Goal: Task Accomplishment & Management: Use online tool/utility

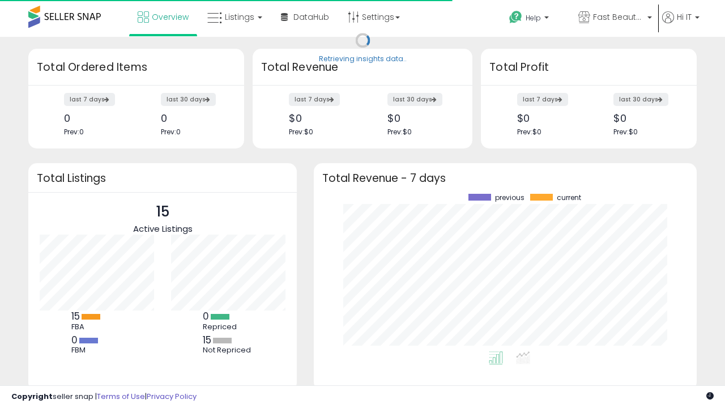
scroll to position [157, 360]
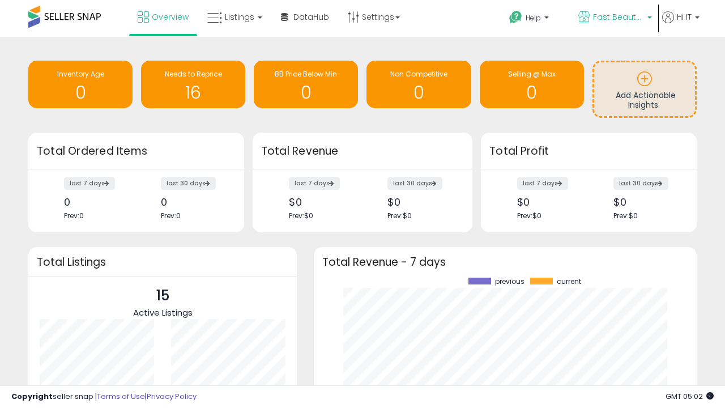
click at [614, 18] on span "Fast Beauty ([GEOGRAPHIC_DATA])" at bounding box center [618, 16] width 51 height 11
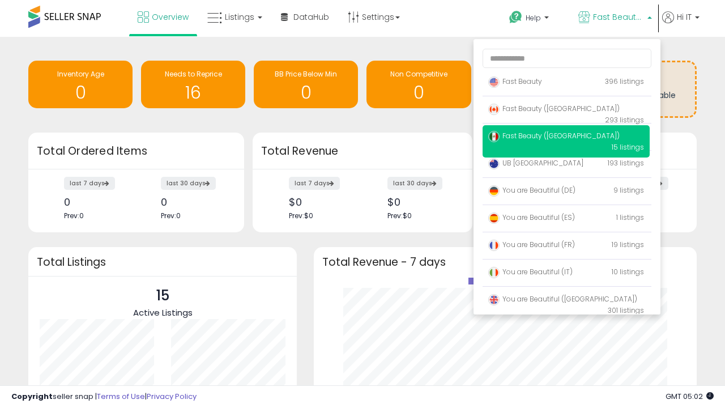
click at [566, 83] on p "Fast Beauty 396 listings" at bounding box center [565, 82] width 167 height 23
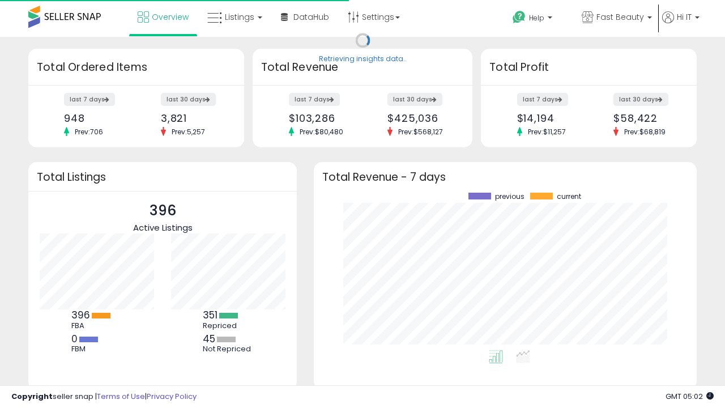
scroll to position [157, 360]
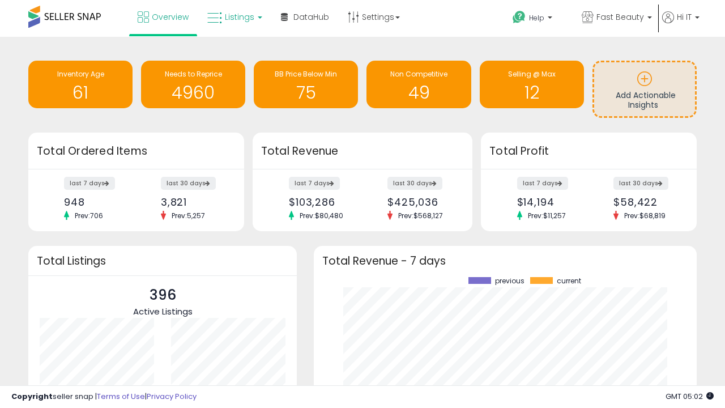
click at [233, 17] on span "Listings" at bounding box center [239, 16] width 29 height 11
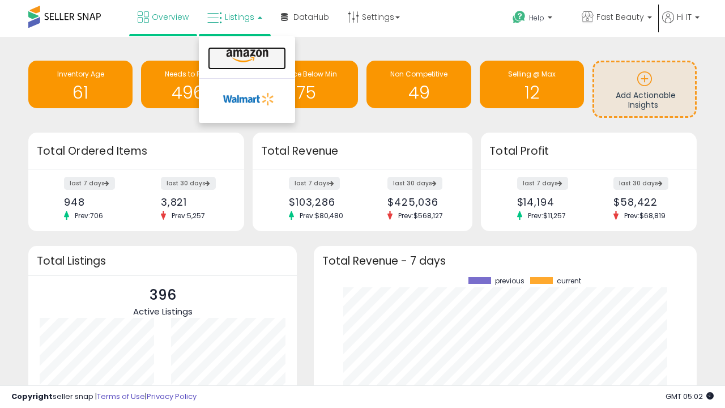
click at [246, 56] on icon at bounding box center [246, 56] width 49 height 15
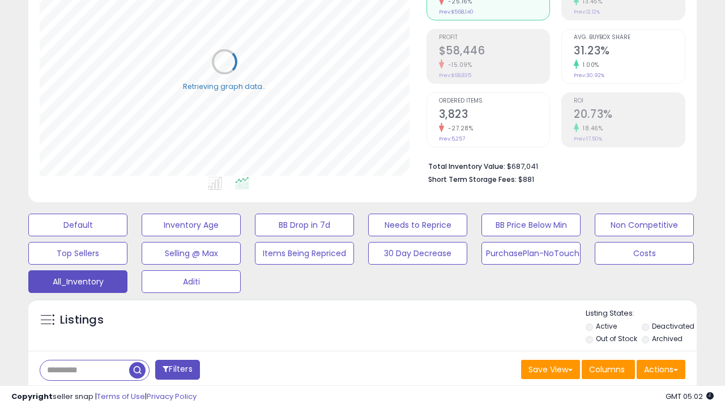
click at [80, 393] on span "Last 30 Days" at bounding box center [82, 398] width 49 height 11
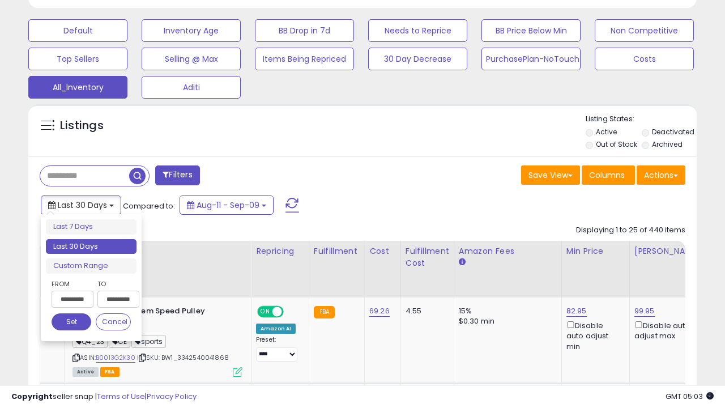
scroll to position [232, 386]
click at [91, 246] on li "Last 30 Days" at bounding box center [91, 246] width 91 height 15
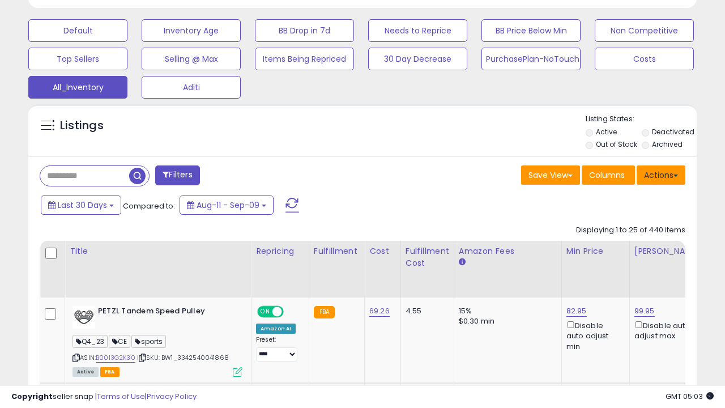
click at [661, 174] on button "Actions" at bounding box center [660, 174] width 49 height 19
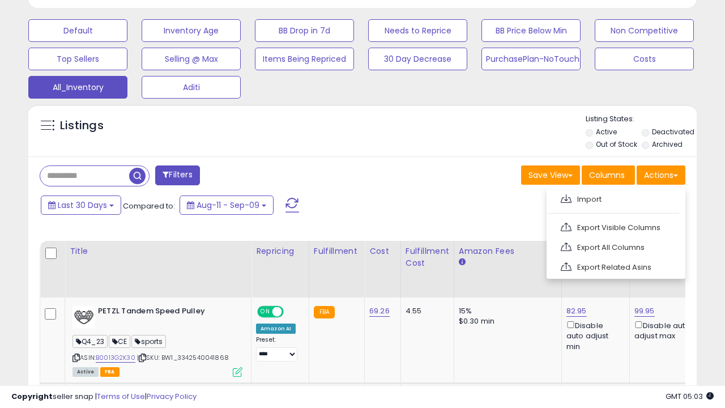
click at [614, 246] on link "Export All Columns" at bounding box center [615, 247] width 124 height 18
